Goal: Task Accomplishment & Management: Complete application form

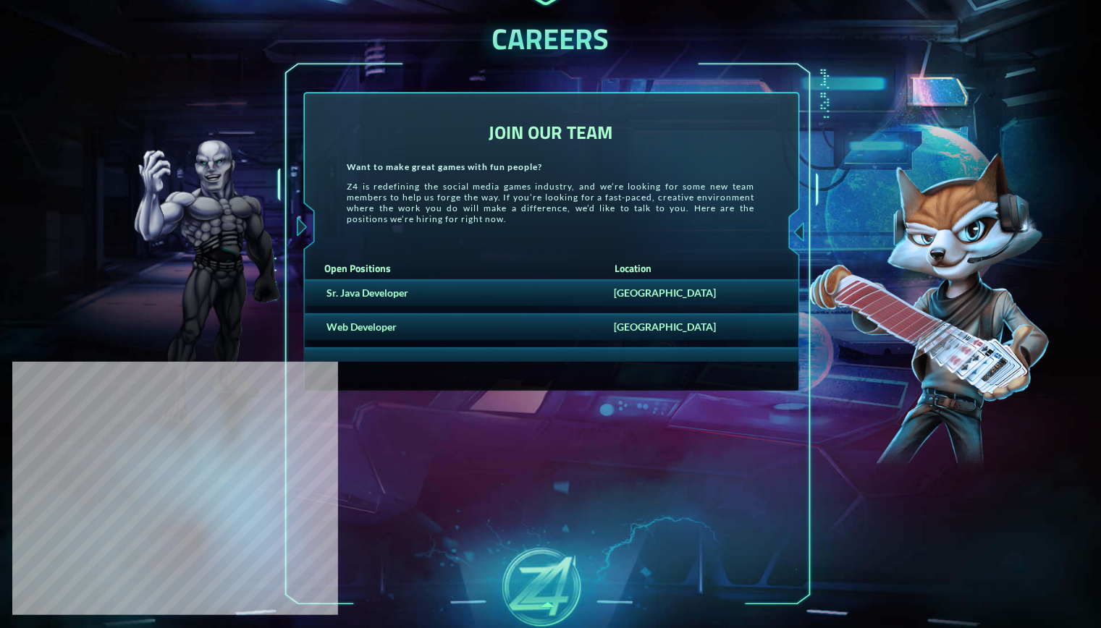
scroll to position [187, 0]
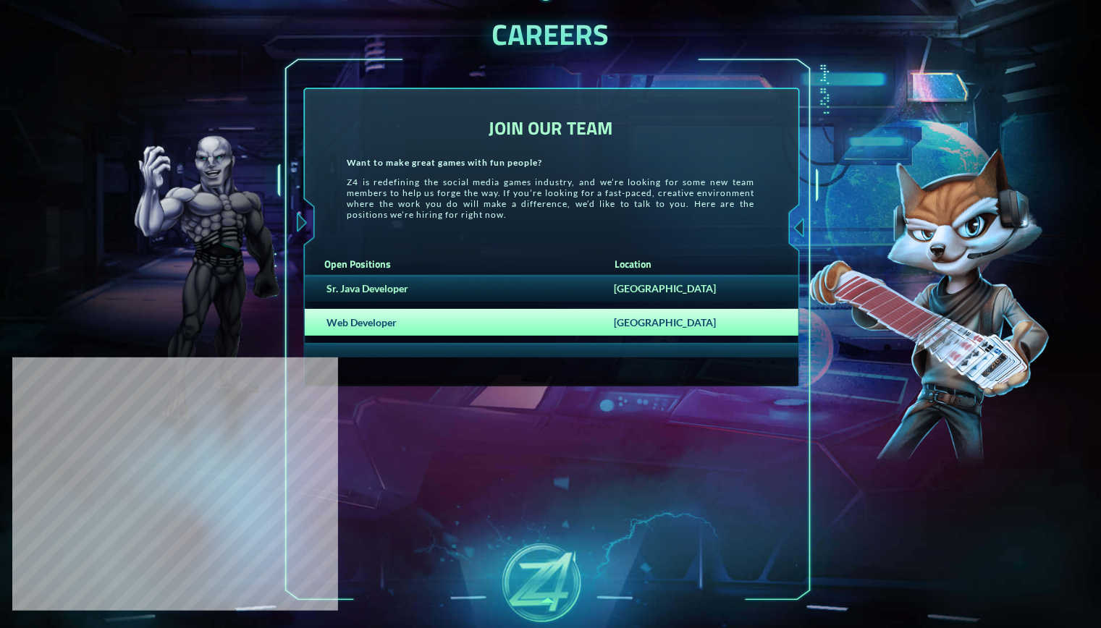
click at [547, 316] on div "Web Developer" at bounding box center [456, 322] width 288 height 12
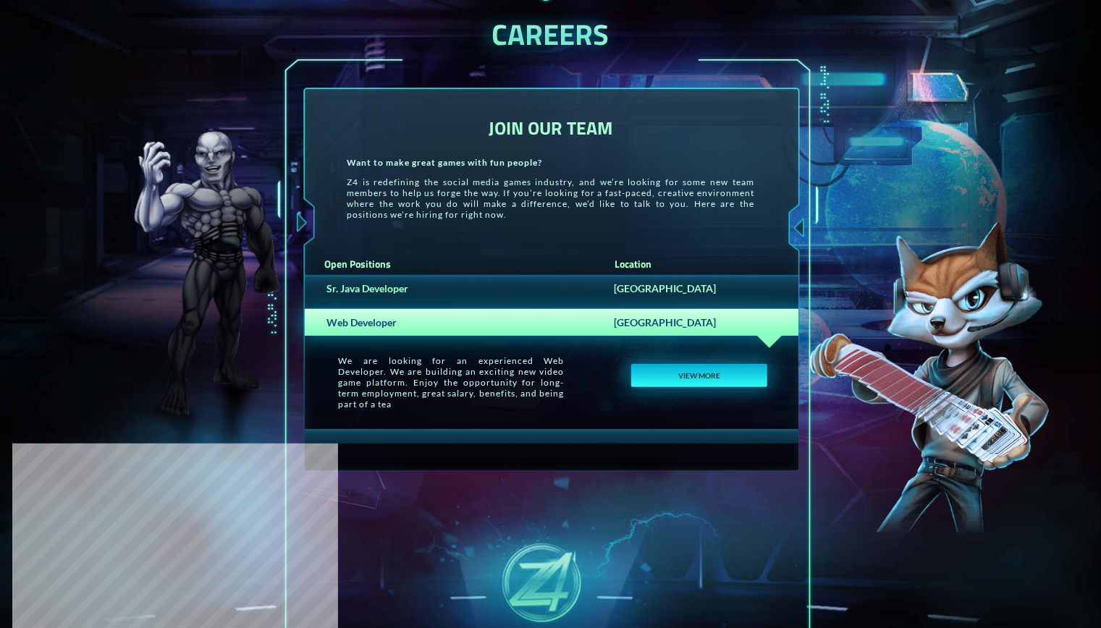
click at [689, 381] on button "VIEW MORE" at bounding box center [698, 375] width 135 height 23
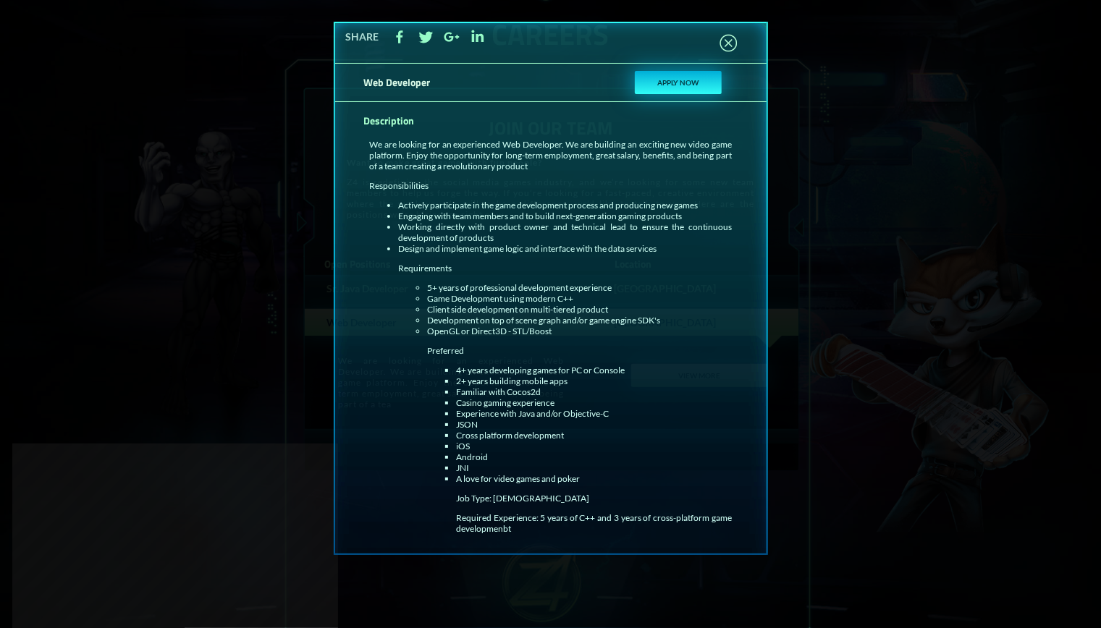
click at [693, 85] on button "APPLY NOW" at bounding box center [678, 82] width 87 height 23
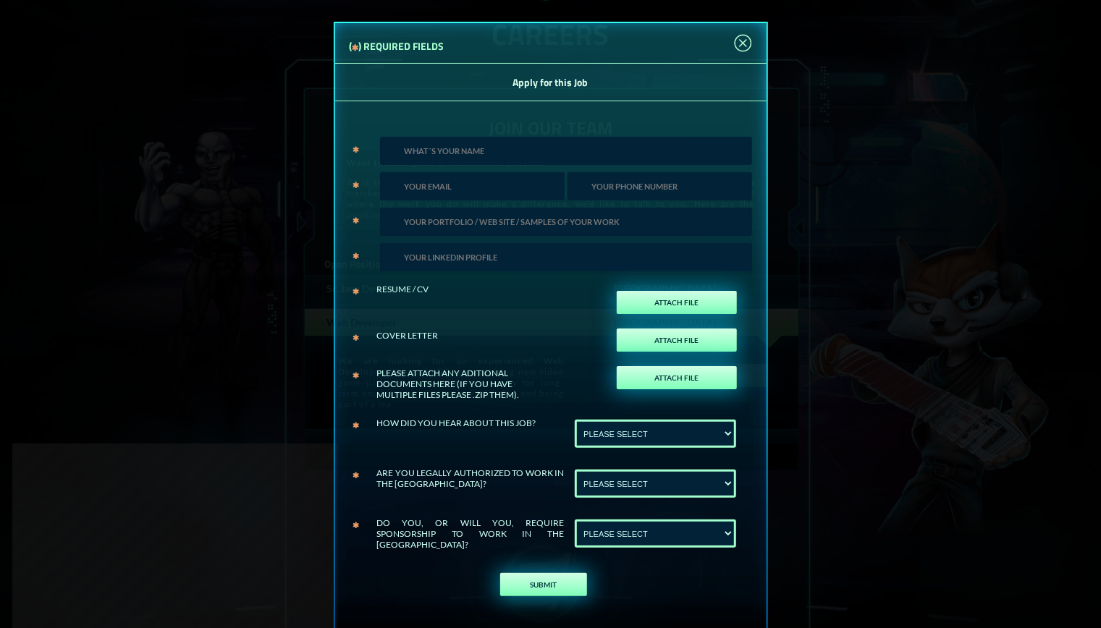
click at [547, 137] on input "text" at bounding box center [566, 151] width 372 height 28
type input "[PERSON_NAME]"
type input "[EMAIL_ADDRESS][DOMAIN_NAME]"
click at [487, 224] on input "url" at bounding box center [566, 222] width 372 height 28
type input "[URL][DOMAIN_NAME]"
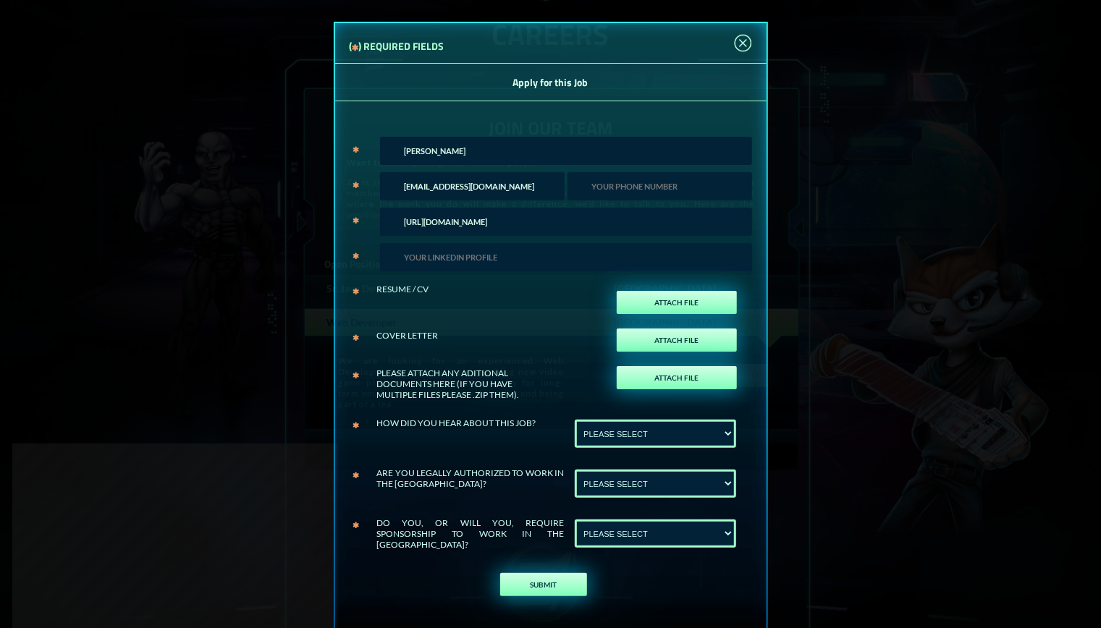
click at [496, 259] on input "text" at bounding box center [566, 257] width 372 height 28
type input "[URL][DOMAIN_NAME][PERSON_NAME]"
click at [632, 310] on label "ATTACH FILE" at bounding box center [677, 302] width 120 height 23
click at [702, 310] on input "ATTACH FILE" at bounding box center [718, 318] width 33 height 32
type input "C:\fakepath\[PERSON_NAME].pdf"
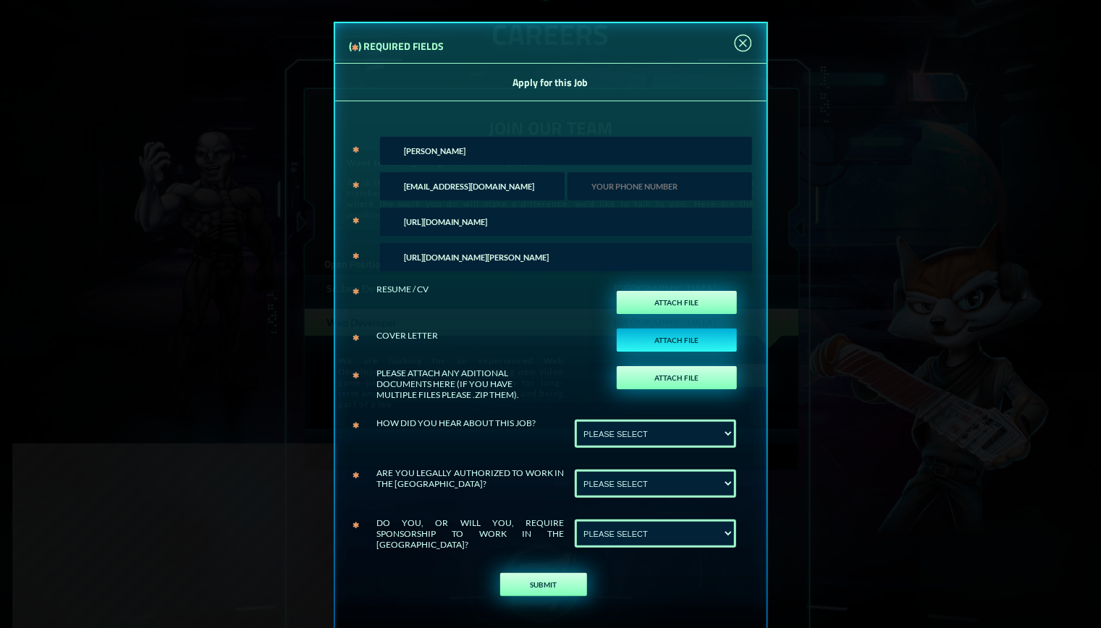
click at [651, 331] on label "ATTACH FILE" at bounding box center [677, 340] width 120 height 23
click at [702, 339] on input "ATTACH FILE" at bounding box center [718, 355] width 33 height 32
type input "C:\fakepath\Cover Letter (4).pdf"
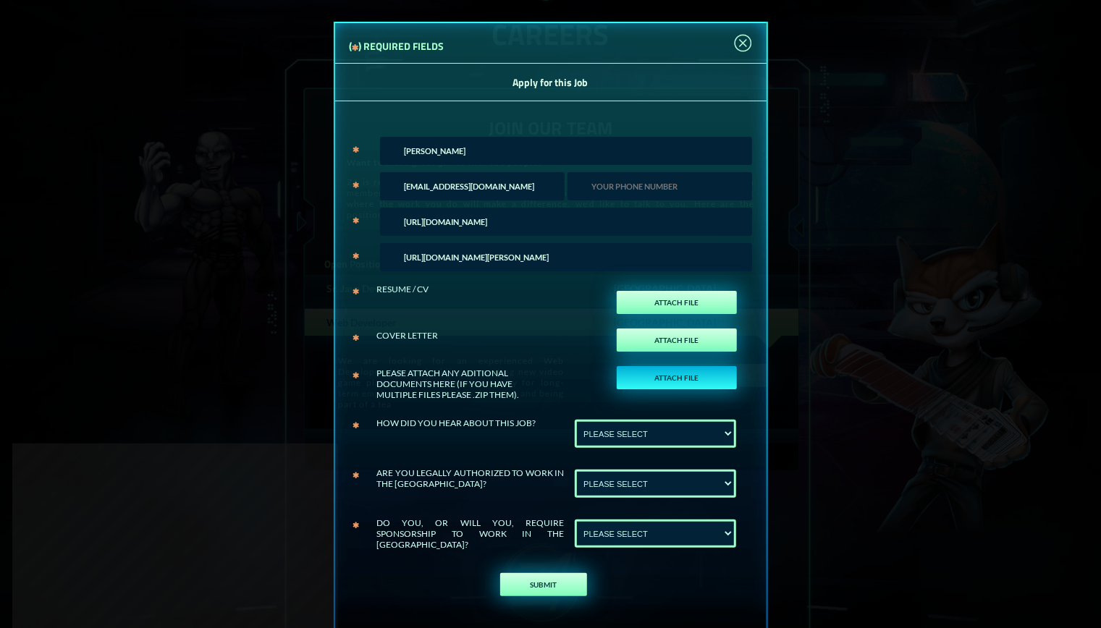
click at [651, 373] on label "ATTACH FILE" at bounding box center [677, 377] width 120 height 23
click at [702, 377] on input "ATTACH FILE" at bounding box center [718, 393] width 33 height 32
type input "C:\fakepath\SSR_TSRPT.pdf"
click at [629, 434] on select "PLEASE SELECT Linkedin Upwork" at bounding box center [655, 434] width 161 height 28
select select "Linkedin"
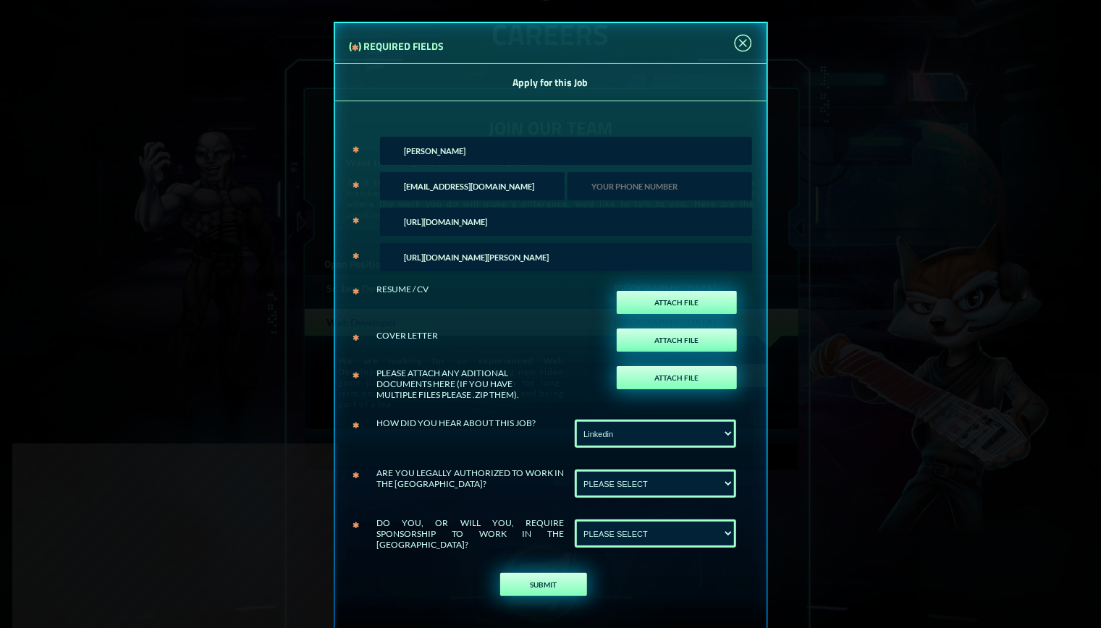
click at [575, 420] on select "PLEASE SELECT Linkedin Upwork" at bounding box center [655, 434] width 161 height 28
click at [624, 485] on select "PLEASE SELECT No Yes" at bounding box center [655, 484] width 161 height 28
select select "Yes"
click at [575, 470] on select "PLEASE SELECT No Yes" at bounding box center [655, 484] width 161 height 28
click at [624, 542] on select "PLEASE SELECT No Yes" at bounding box center [655, 534] width 161 height 28
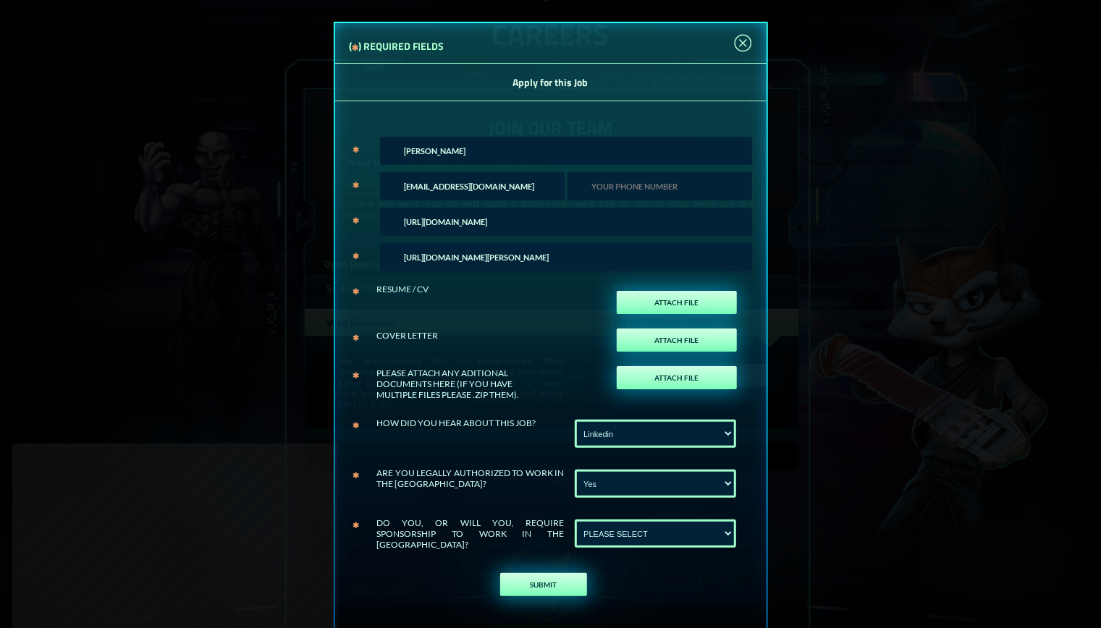
select select "No"
click at [575, 520] on select "PLEASE SELECT No Yes" at bounding box center [655, 534] width 161 height 28
click at [553, 583] on button "SUBMIT" at bounding box center [543, 584] width 87 height 23
click at [653, 171] on div at bounding box center [657, 186] width 187 height 35
click at [651, 174] on input "number" at bounding box center [659, 186] width 185 height 28
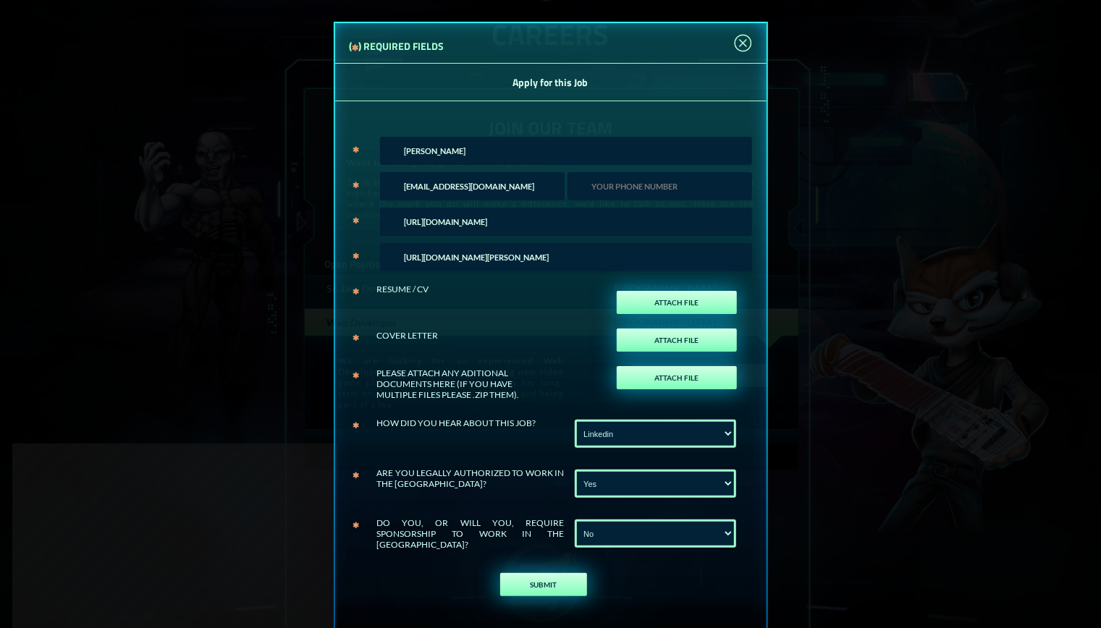
type input "6789208386"
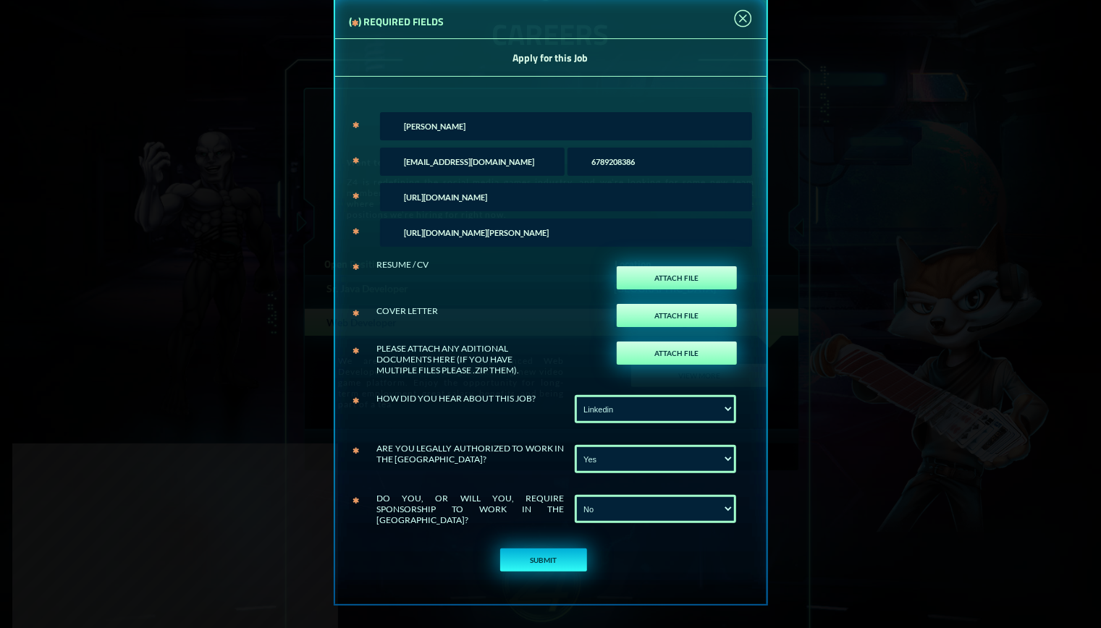
click at [538, 556] on button "SUBMIT" at bounding box center [543, 560] width 87 height 23
